Goal: Information Seeking & Learning: Learn about a topic

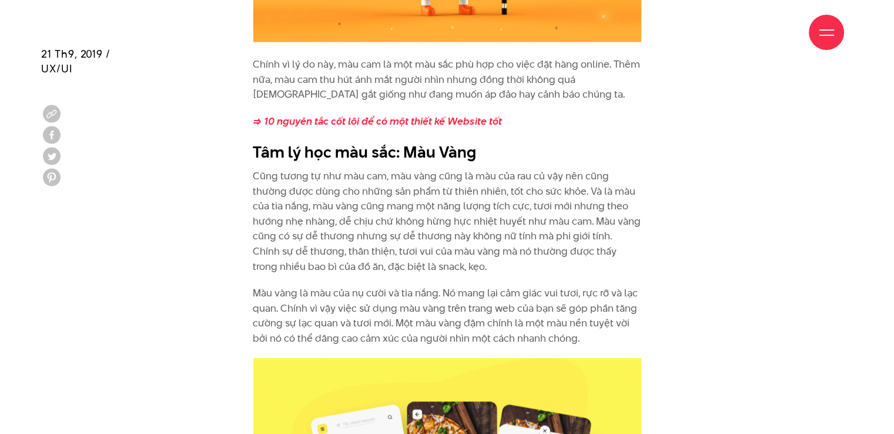
scroll to position [2488, 0]
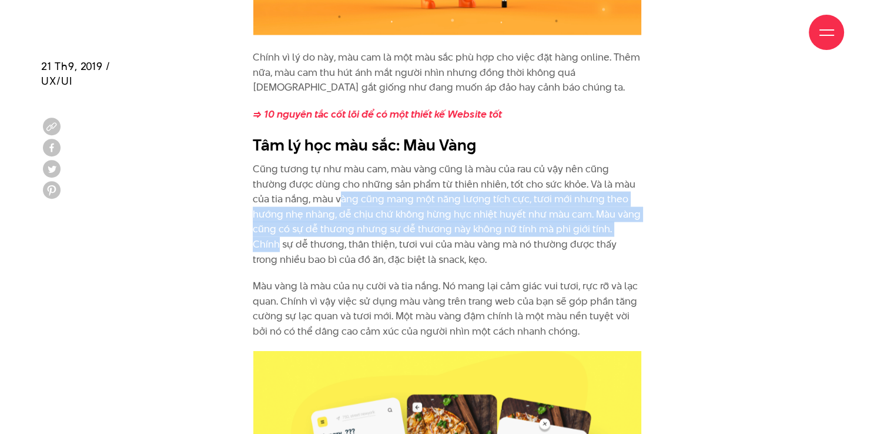
drag, startPoint x: 340, startPoint y: 184, endPoint x: 640, endPoint y: 219, distance: 301.3
click at [640, 219] on p "Cũng tương tự như màu cam, màu vàng cũng là màu của rau củ vậy nên cũng thường …" at bounding box center [447, 214] width 389 height 105
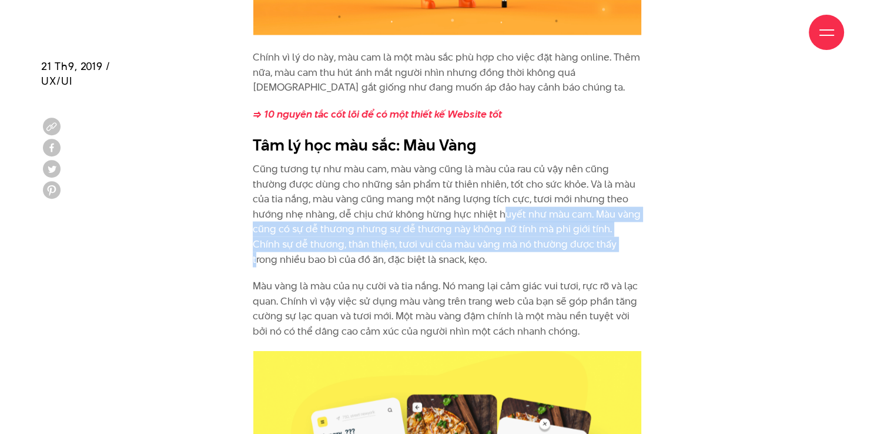
drag, startPoint x: 501, startPoint y: 203, endPoint x: 590, endPoint y: 230, distance: 92.2
click at [590, 230] on p "Cũng tương tự như màu cam, màu vàng cũng là màu của rau củ vậy nên cũng thường …" at bounding box center [447, 214] width 389 height 105
click at [590, 231] on p "Cũng tương tự như màu cam, màu vàng cũng là màu của rau củ vậy nên cũng thường …" at bounding box center [447, 214] width 389 height 105
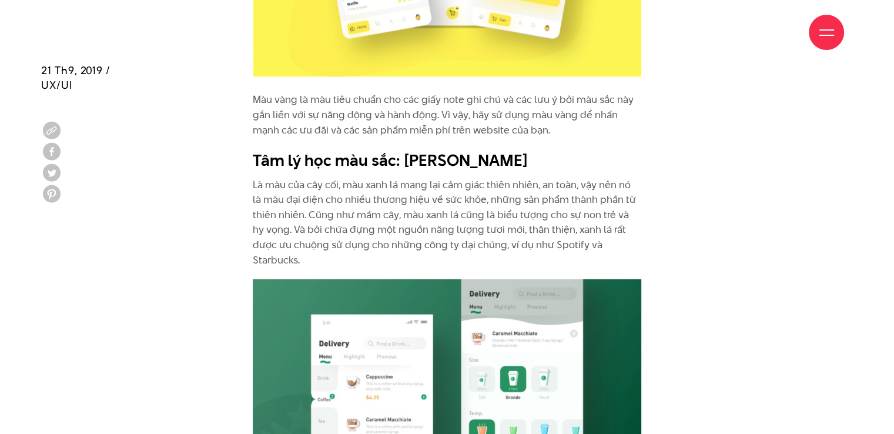
scroll to position [3057, 0]
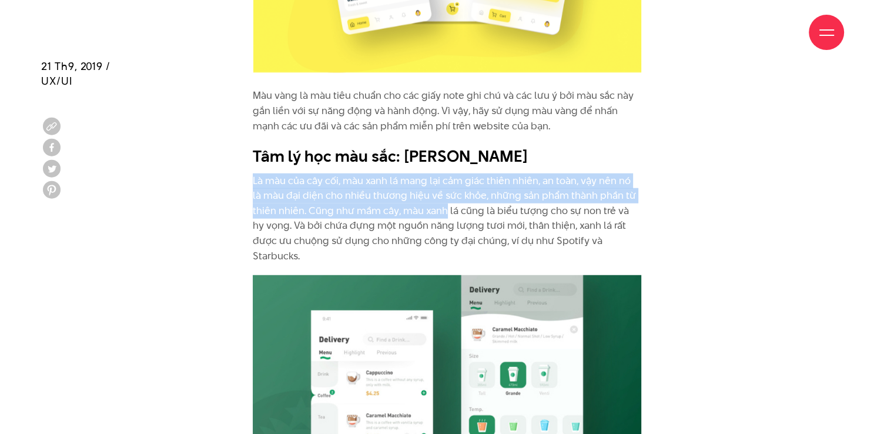
drag, startPoint x: 239, startPoint y: 162, endPoint x: 446, endPoint y: 188, distance: 208.6
click at [446, 188] on p "Là màu của cây cối, màu xanh lá mang lại cảm giác thiên nhiên, an toàn, vậy nên…" at bounding box center [447, 218] width 389 height 91
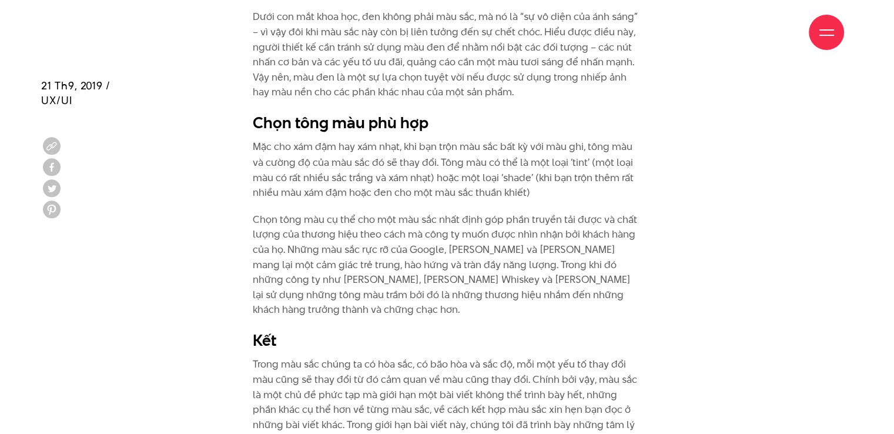
scroll to position [6564, 0]
